Goal: Find contact information: Find contact information

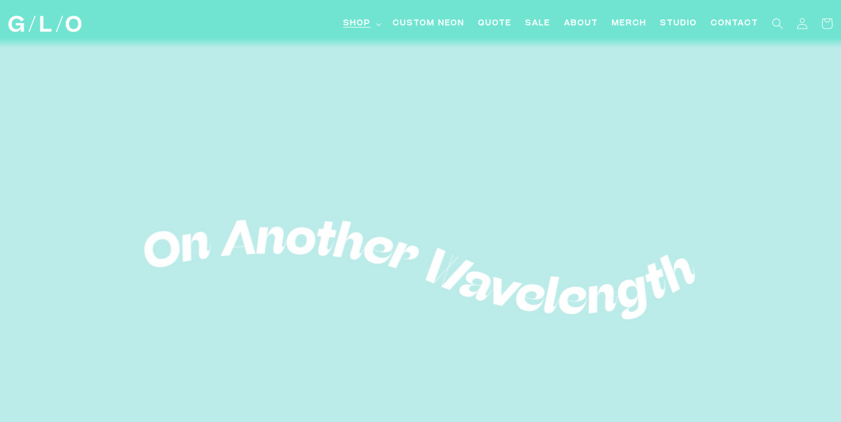
click at [373, 24] on summary "Shop" at bounding box center [360, 23] width 49 height 25
click at [743, 25] on span "Contact" at bounding box center [735, 24] width 48 height 12
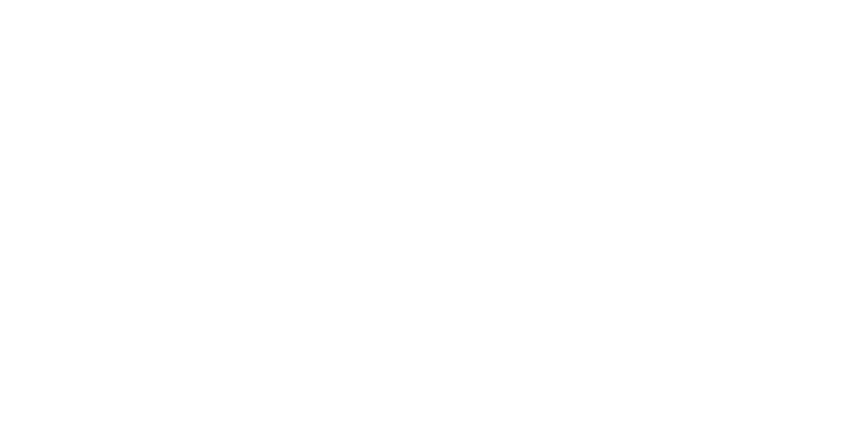
click at [507, 23] on html "Skip to content Shop Shop LED Neon Glass Neon Mini LEDs Events Light Bar System" at bounding box center [420, 211] width 841 height 422
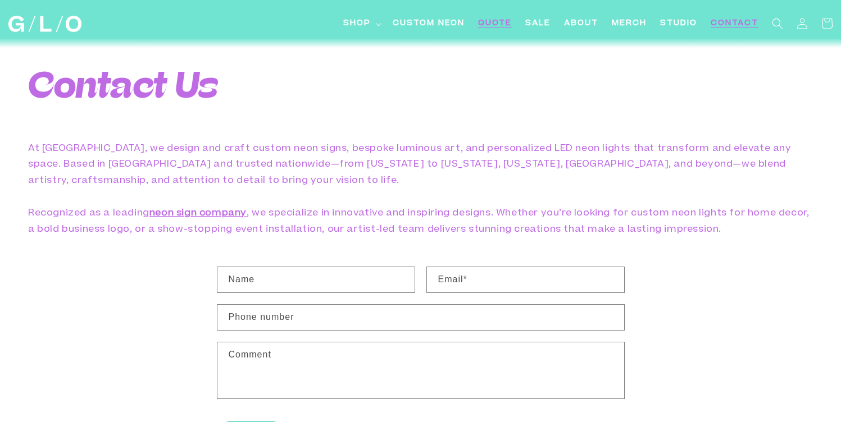
click at [490, 20] on span "Quote" at bounding box center [495, 24] width 34 height 12
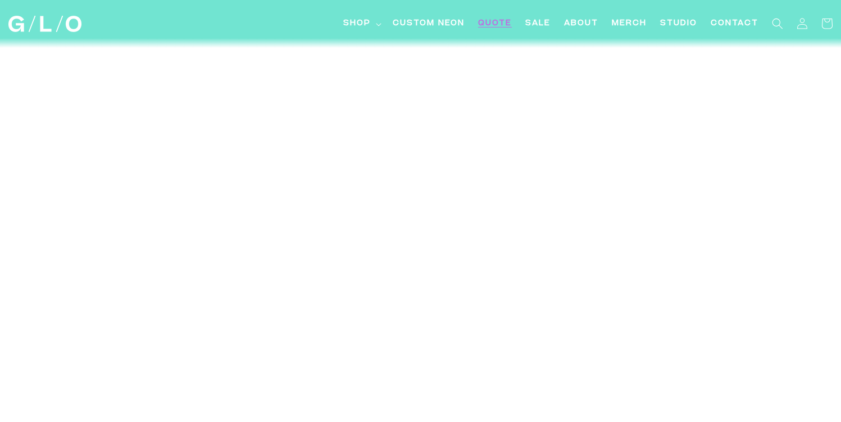
click at [73, 21] on img at bounding box center [44, 24] width 73 height 16
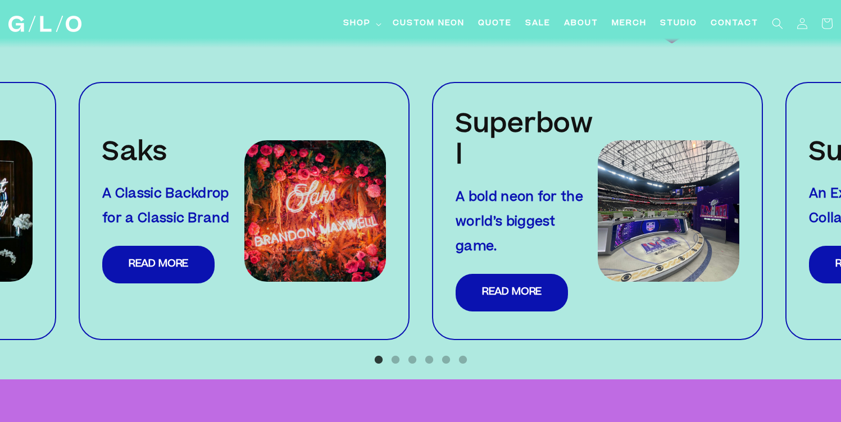
scroll to position [1144, 0]
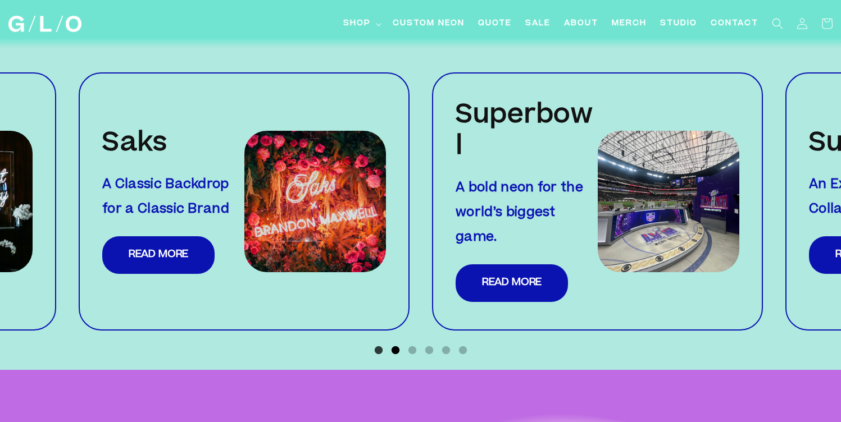
click at [395, 345] on button "2" at bounding box center [395, 350] width 11 height 11
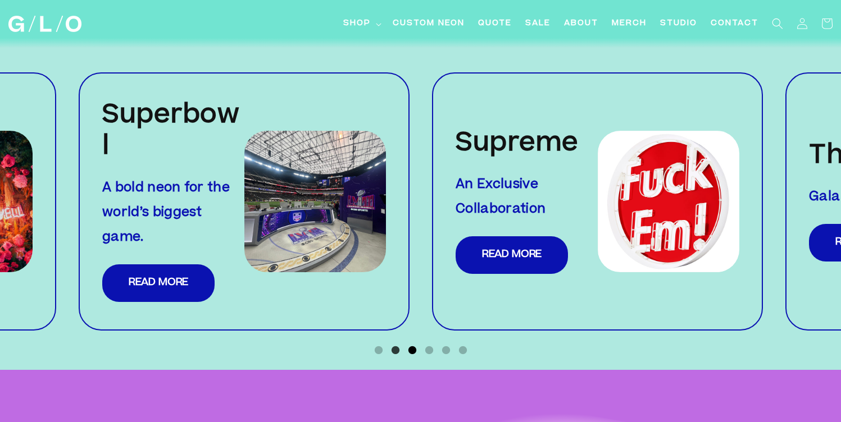
click at [415, 345] on button "3" at bounding box center [412, 350] width 11 height 11
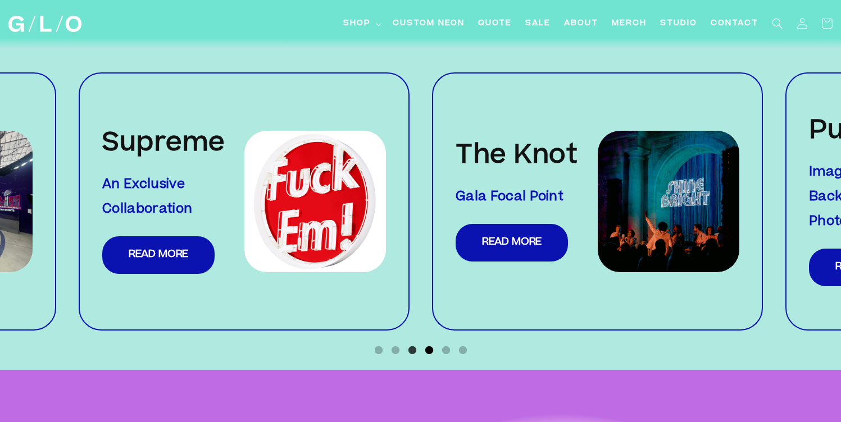
click at [425, 345] on button "4" at bounding box center [429, 350] width 11 height 11
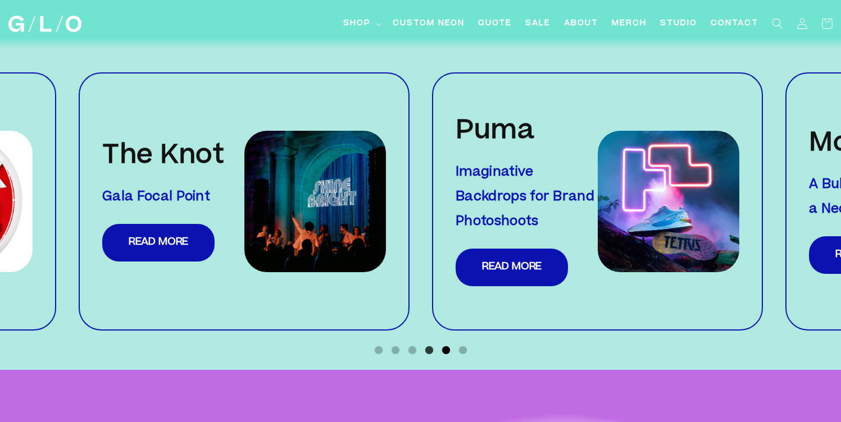
click at [447, 345] on button "5" at bounding box center [445, 350] width 11 height 11
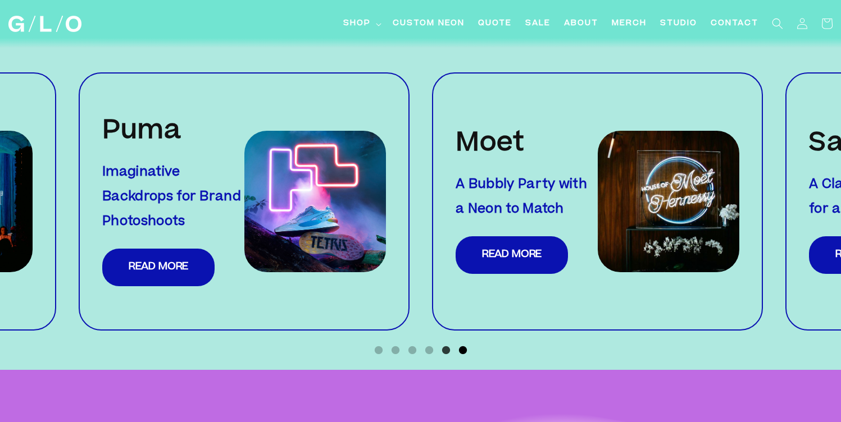
click at [461, 345] on button "6" at bounding box center [462, 350] width 11 height 11
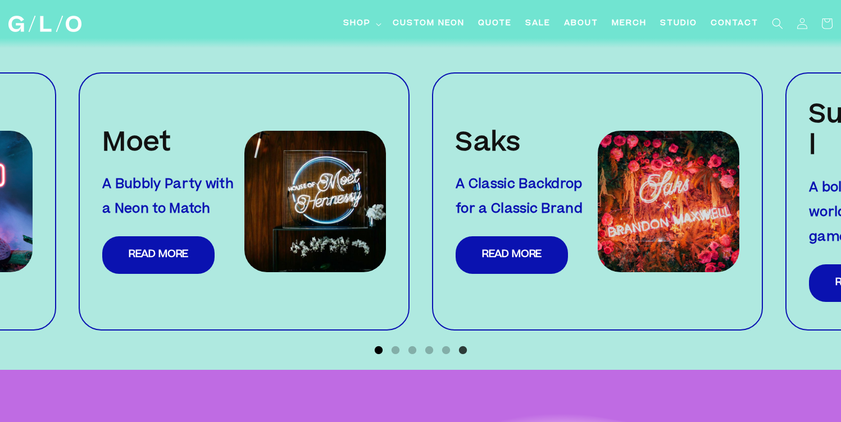
click at [374, 345] on button "1" at bounding box center [378, 350] width 11 height 11
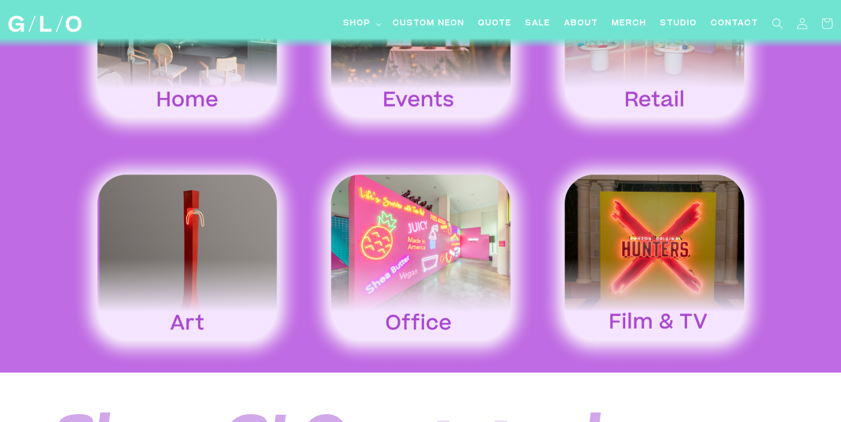
scroll to position [1895, 0]
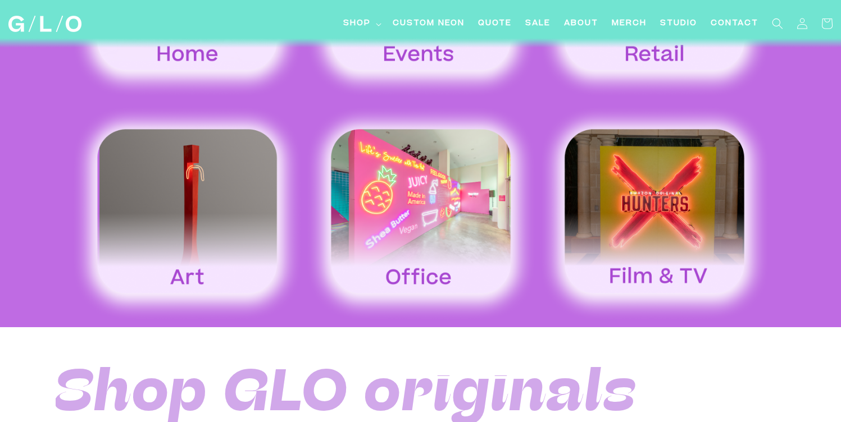
click at [214, 239] on img at bounding box center [187, 212] width 234 height 217
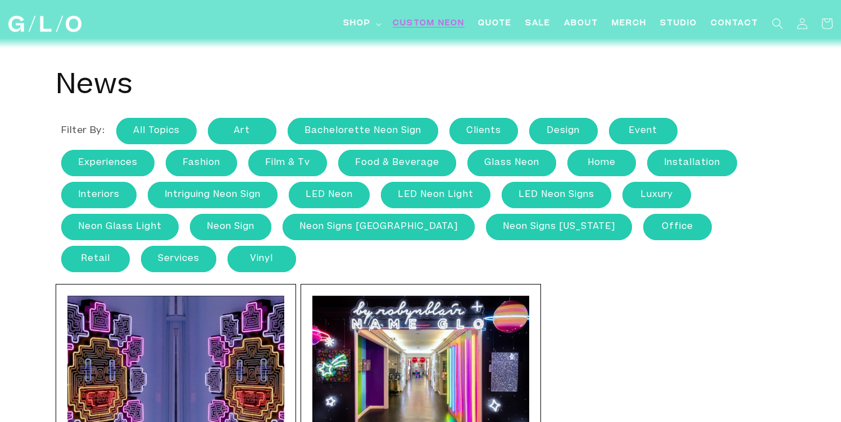
click at [449, 23] on span "Custom Neon" at bounding box center [429, 24] width 72 height 12
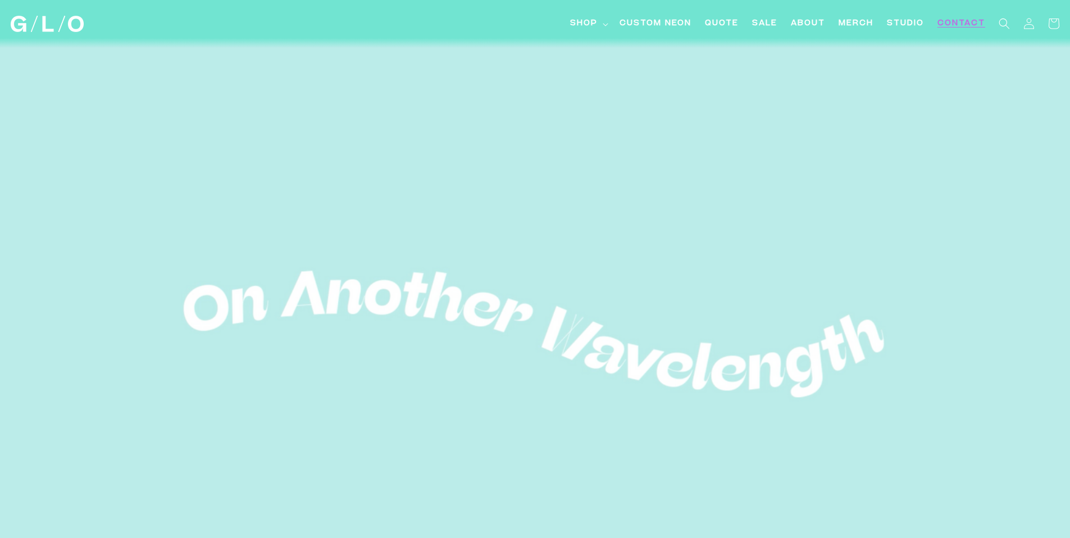
click at [954, 21] on span "Contact" at bounding box center [961, 24] width 48 height 12
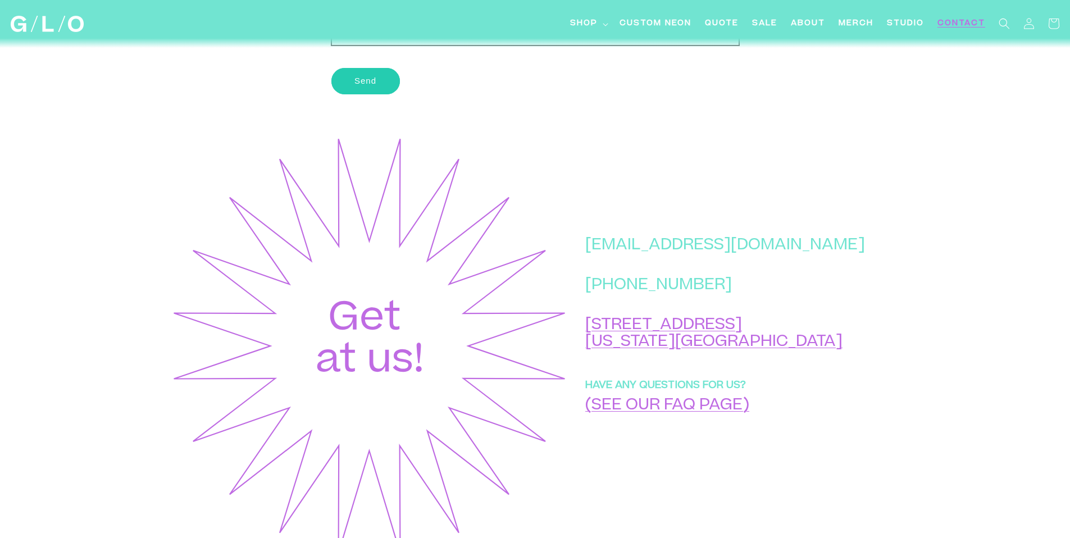
scroll to position [350, 0]
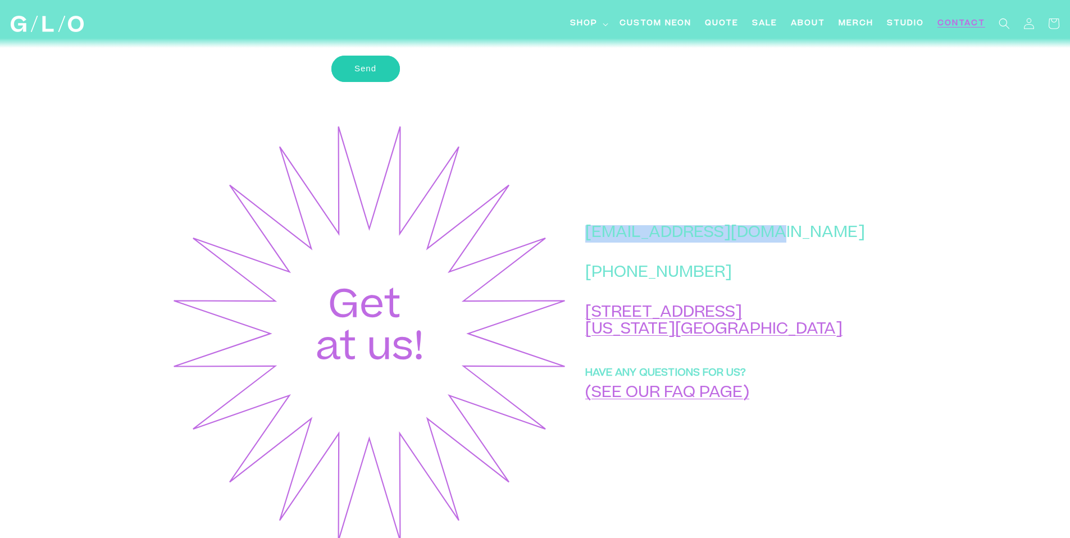
drag, startPoint x: 802, startPoint y: 263, endPoint x: 639, endPoint y: 258, distance: 163.5
click at [639, 243] on p "[EMAIL_ADDRESS][DOMAIN_NAME]" at bounding box center [725, 233] width 280 height 17
